Goal: Transaction & Acquisition: Subscribe to service/newsletter

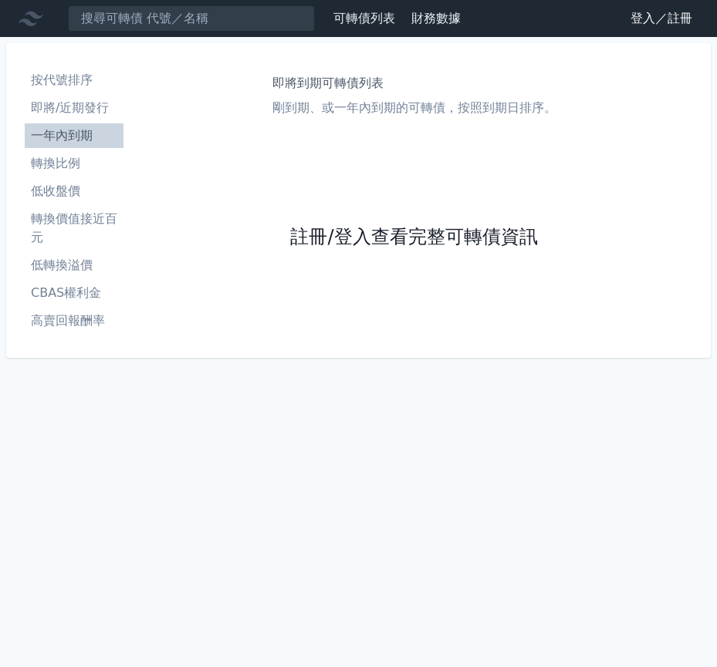
click at [413, 237] on link "註冊/登入查看完整可轉債資訊" at bounding box center [413, 237] width 247 height 25
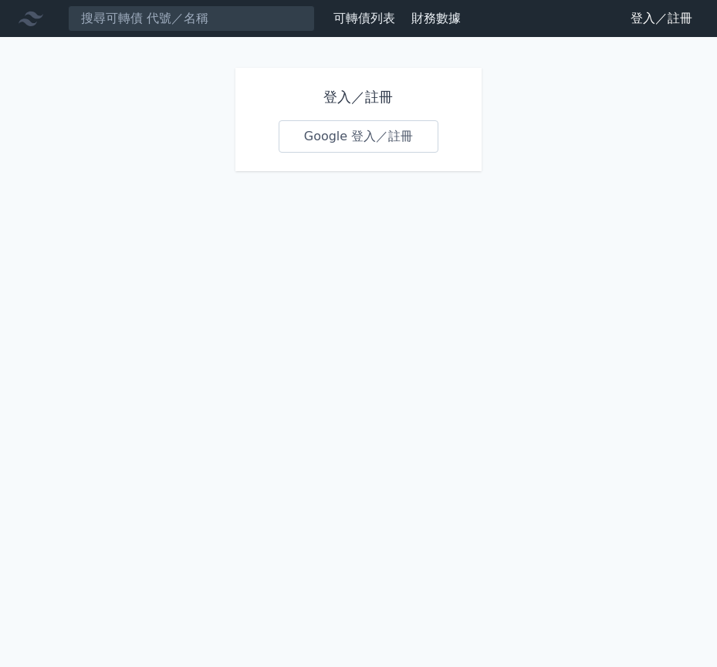
click at [358, 137] on link "Google 登入／註冊" at bounding box center [358, 136] width 160 height 32
